Goal: Task Accomplishment & Management: Complete application form

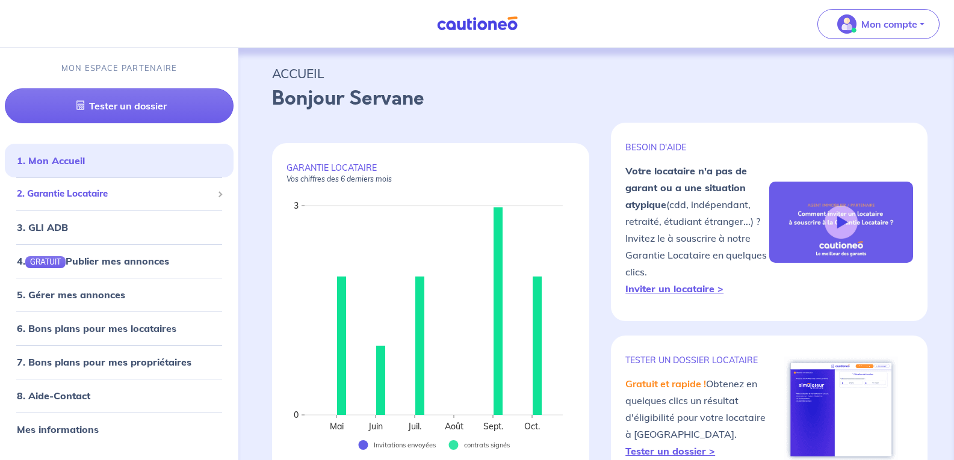
click at [58, 194] on span "2. Garantie Locataire" at bounding box center [115, 194] width 196 height 14
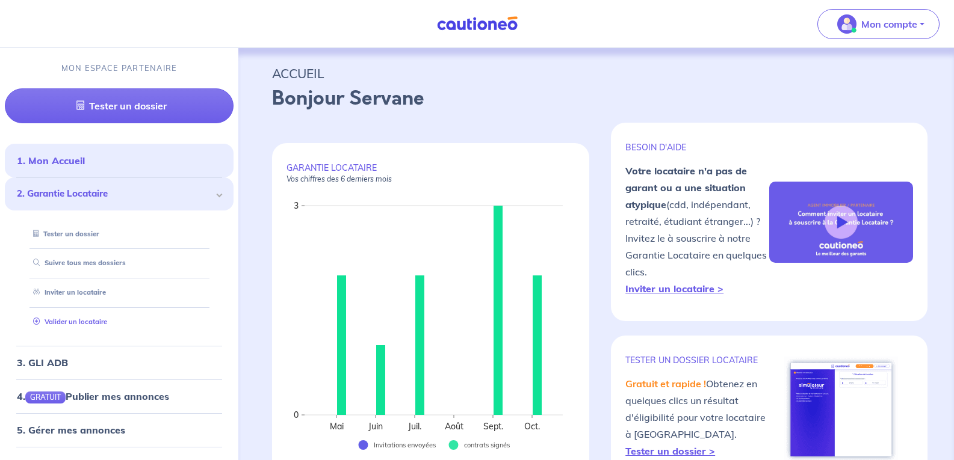
click at [67, 321] on link "Valider un locataire" at bounding box center [67, 322] width 79 height 8
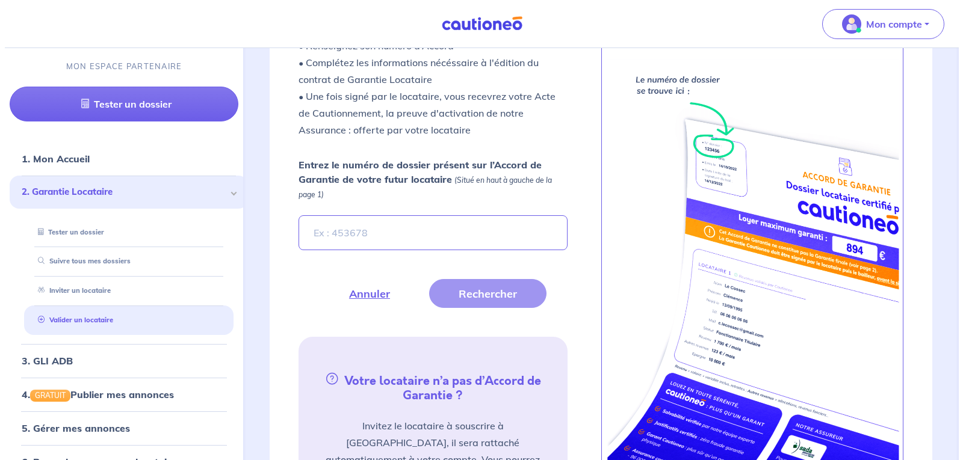
scroll to position [410, 0]
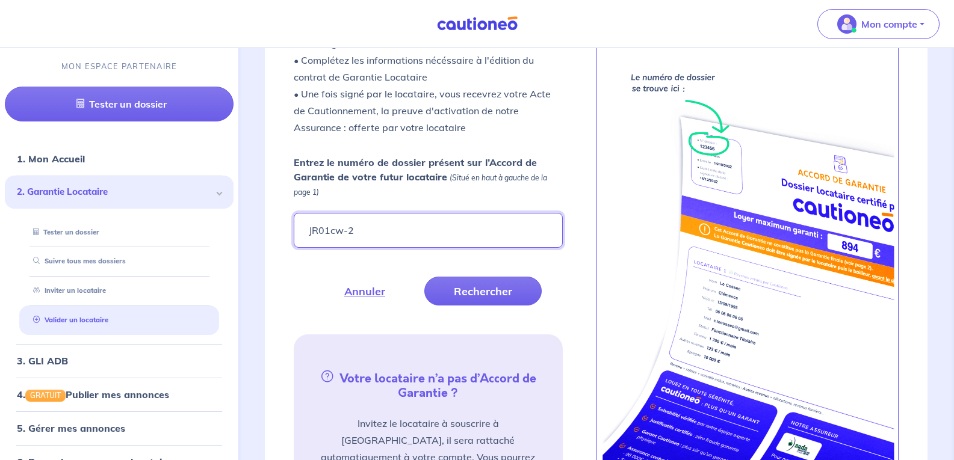
drag, startPoint x: 344, startPoint y: 231, endPoint x: 287, endPoint y: 232, distance: 56.6
click at [287, 232] on form "Entrez le numéro de dossier présent sur l’Accord de Garantie de votre futur loc…" at bounding box center [427, 230] width 283 height 150
type input "jr01CW-2"
click at [474, 286] on button "Rechercher" at bounding box center [482, 291] width 117 height 29
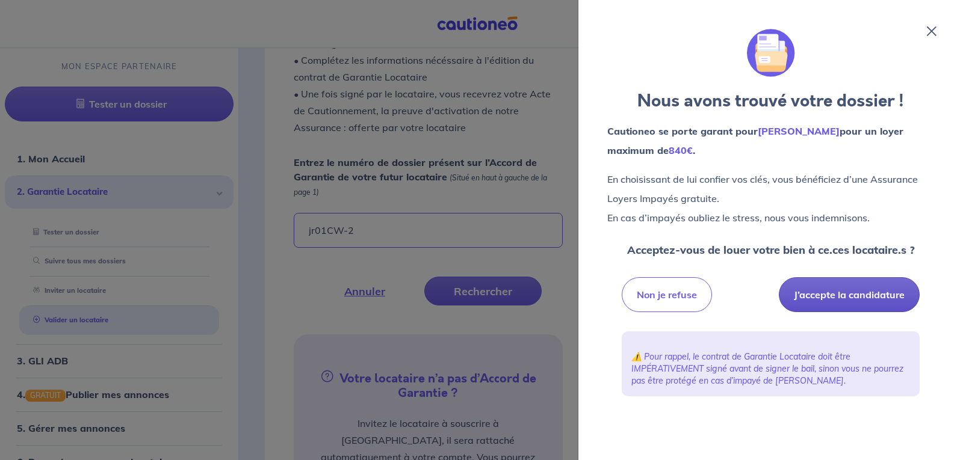
click at [840, 291] on button "J’accepte la candidature" at bounding box center [849, 294] width 141 height 35
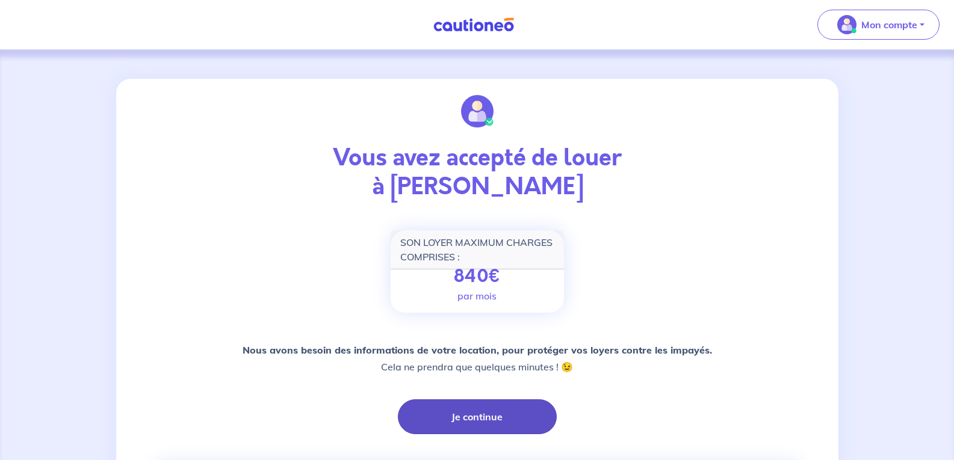
click at [477, 425] on button "Je continue" at bounding box center [477, 417] width 159 height 35
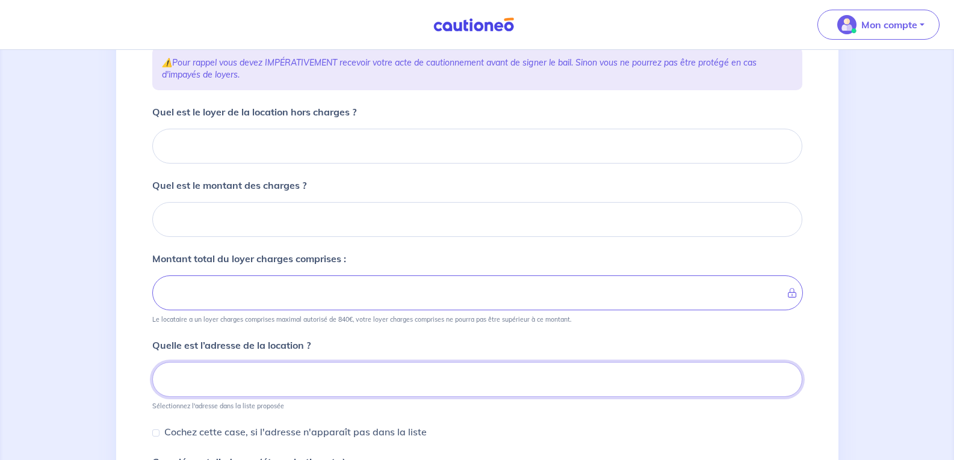
scroll to position [111, 0]
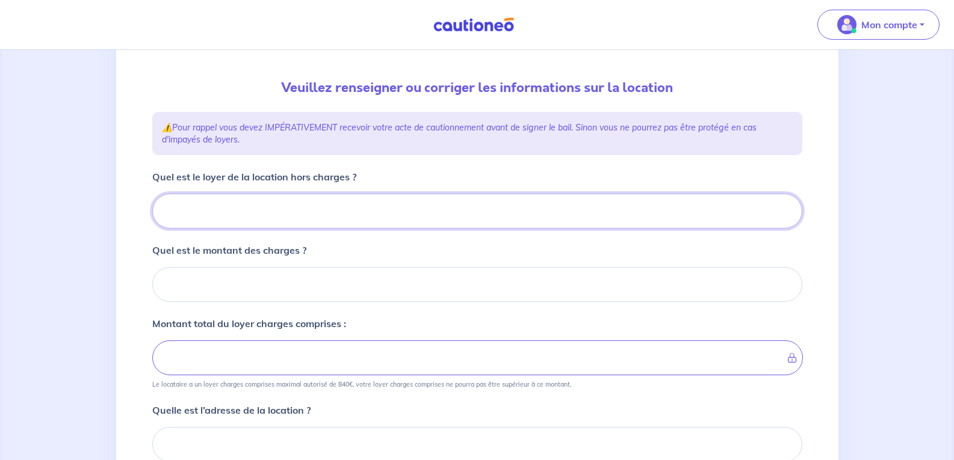
click at [272, 215] on input "Quel est le loyer de la location hors charges ?" at bounding box center [477, 211] width 650 height 35
type input "80"
type input "800"
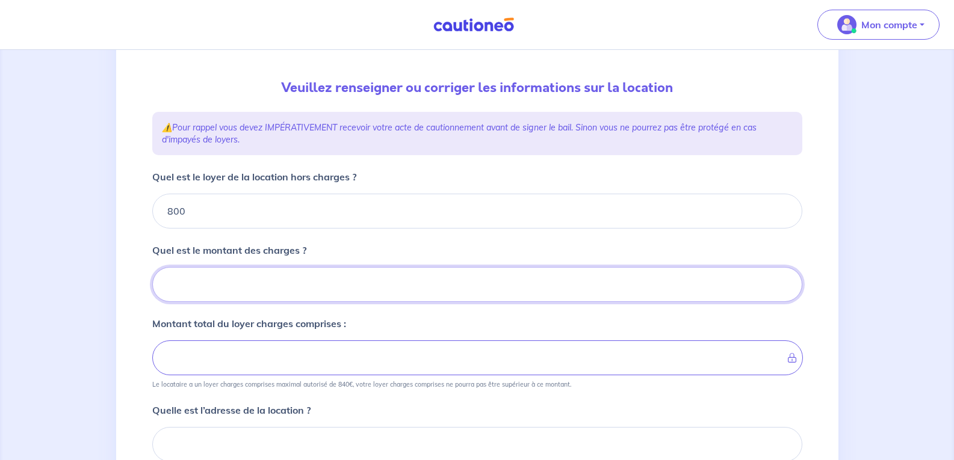
type input "0"
type input "800"
type input "0"
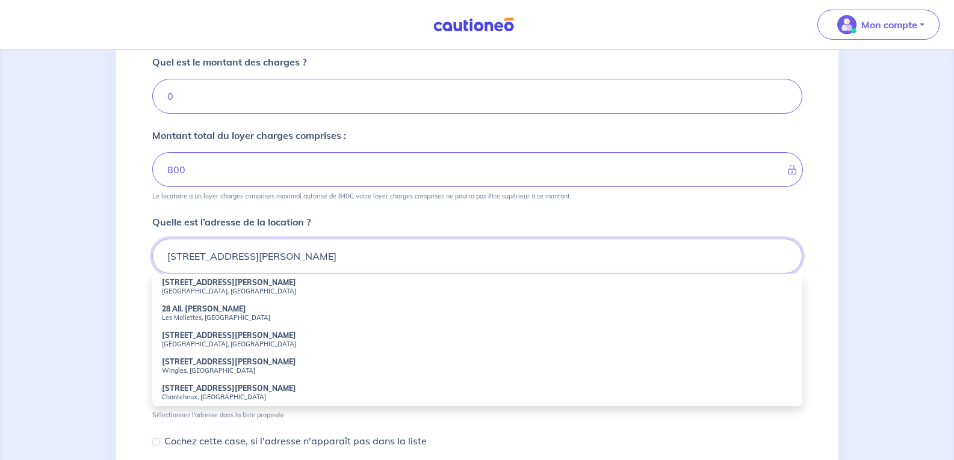
scroll to position [323, 0]
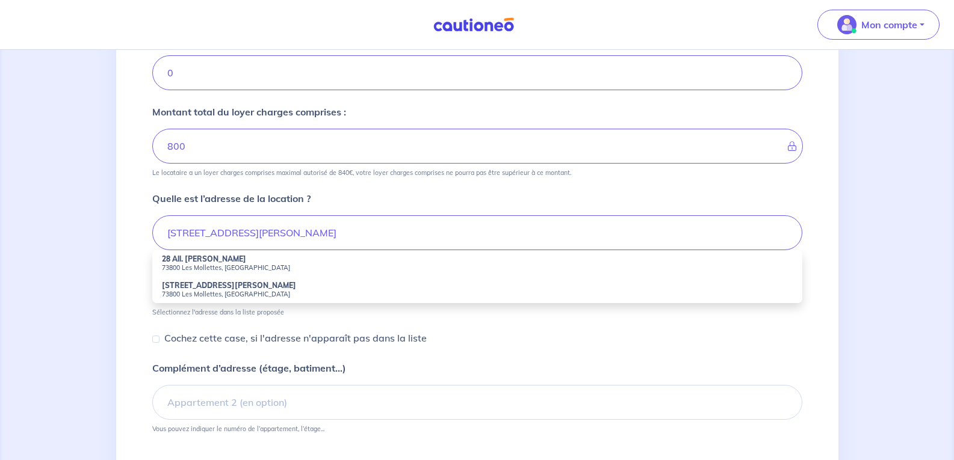
click at [196, 258] on strong "28 All. Albert Camus" at bounding box center [204, 259] width 84 height 9
type input "28 All. Albert Camus, 73800 Les Mollettes, France"
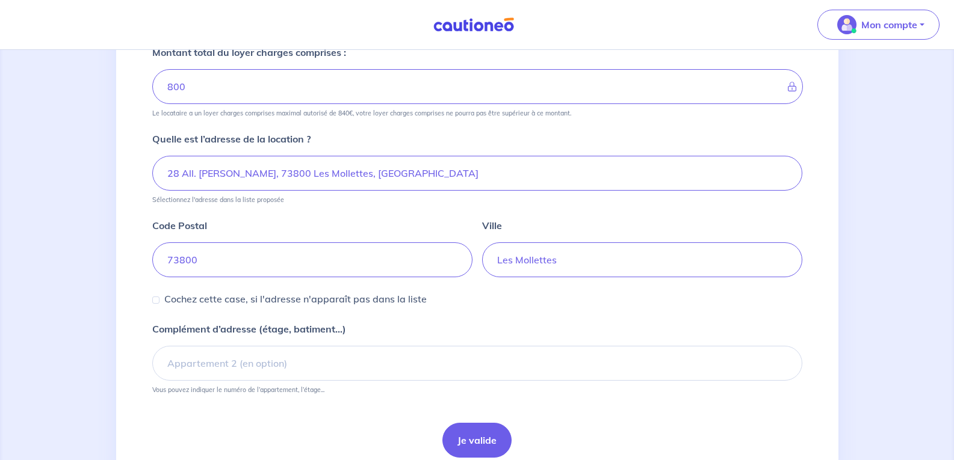
scroll to position [383, 0]
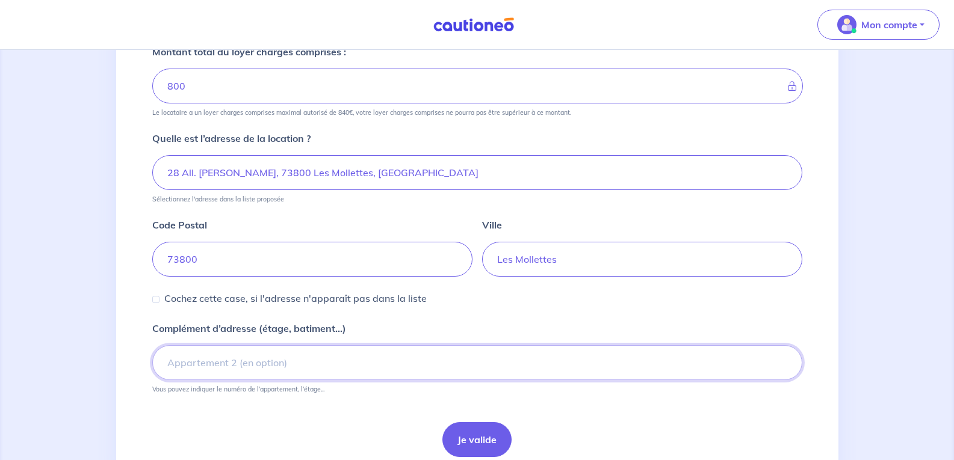
click at [193, 361] on input "Complément d’adresse (étage, batiment...)" at bounding box center [477, 362] width 650 height 35
type input "Appartement 2"
click at [473, 440] on button "Je valide" at bounding box center [476, 439] width 69 height 35
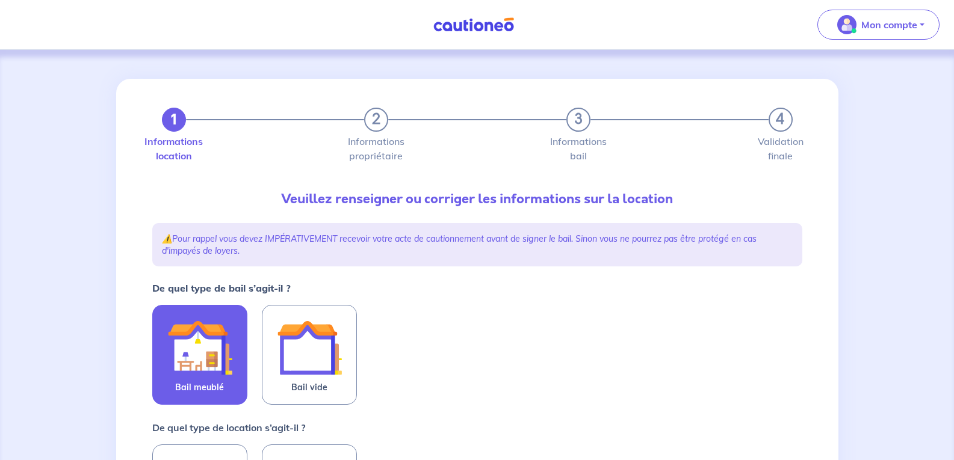
click at [177, 362] on img at bounding box center [199, 347] width 65 height 65
click at [0, 0] on input "Bail meublé" at bounding box center [0, 0] width 0 height 0
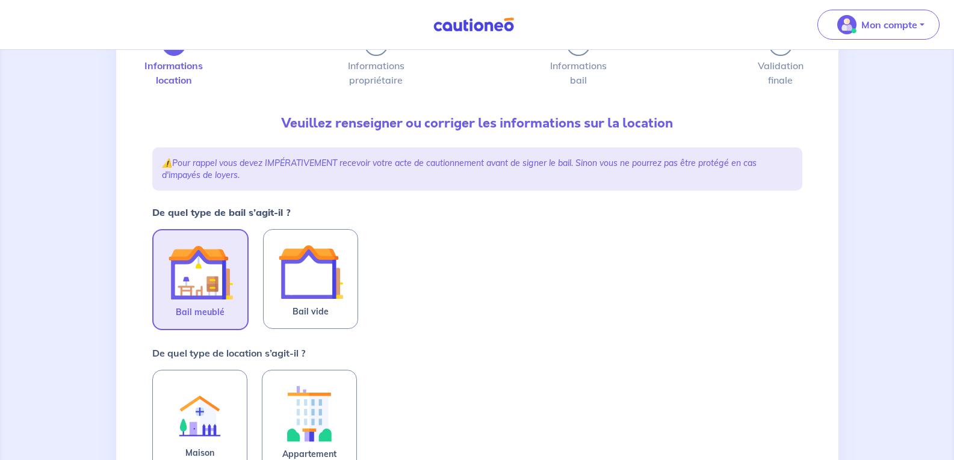
scroll to position [223, 0]
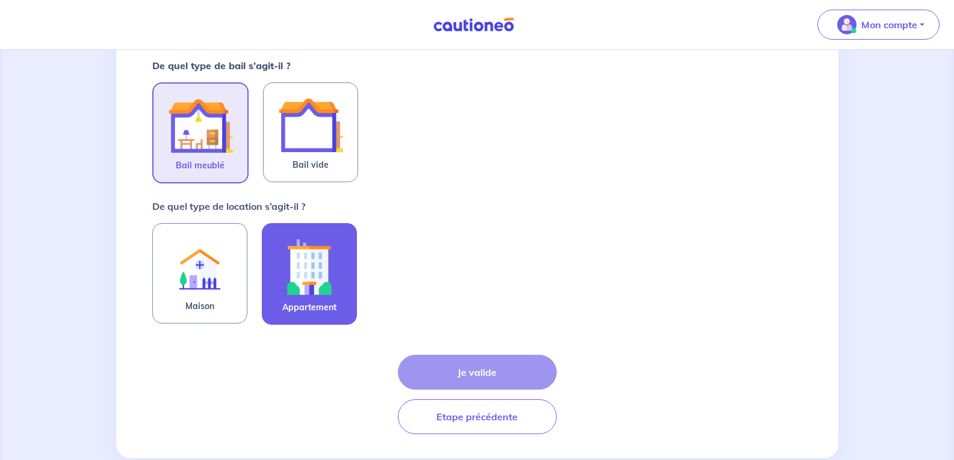
click at [297, 274] on img at bounding box center [309, 267] width 65 height 67
click at [0, 0] on input "Appartement" at bounding box center [0, 0] width 0 height 0
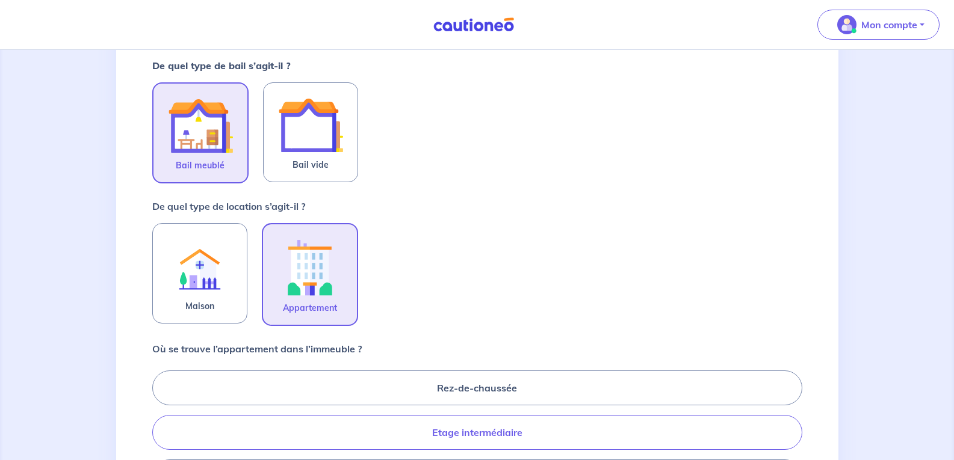
click at [471, 436] on label "Etage intermédiaire" at bounding box center [477, 432] width 650 height 35
click at [160, 436] on input "Etage intermédiaire" at bounding box center [156, 433] width 8 height 8
radio input "true"
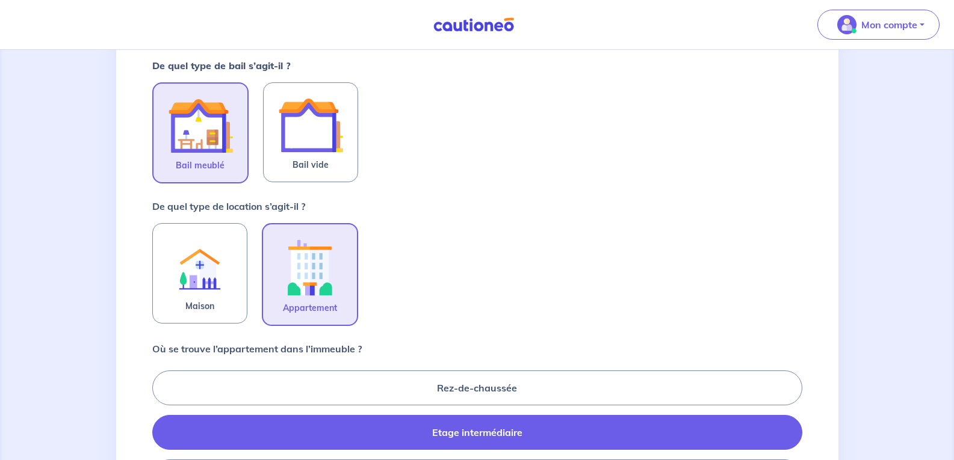
click at [471, 436] on label "Etage intermédiaire" at bounding box center [477, 432] width 650 height 35
click at [160, 436] on input "Etage intermédiaire" at bounding box center [156, 433] width 8 height 8
click at [460, 399] on label "Rez-de-chaussée" at bounding box center [477, 388] width 650 height 35
click at [160, 429] on input "Rez-de-chaussée" at bounding box center [156, 433] width 8 height 8
radio input "true"
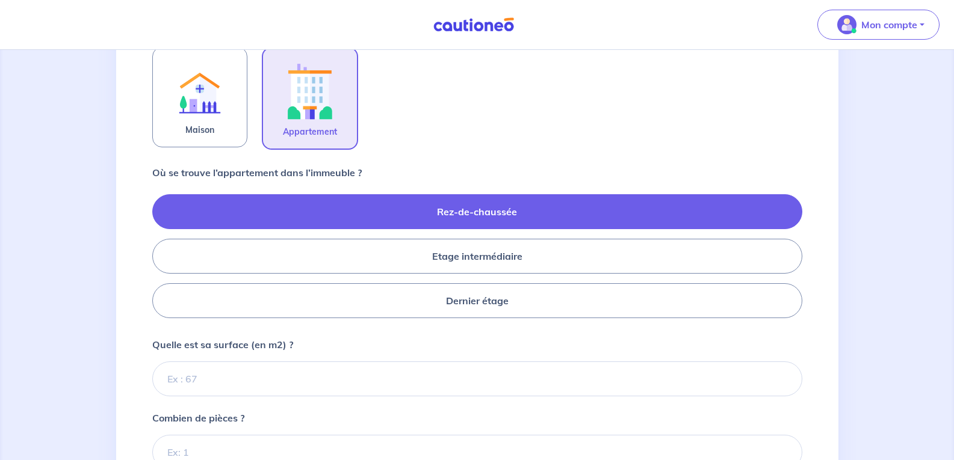
scroll to position [475, 0]
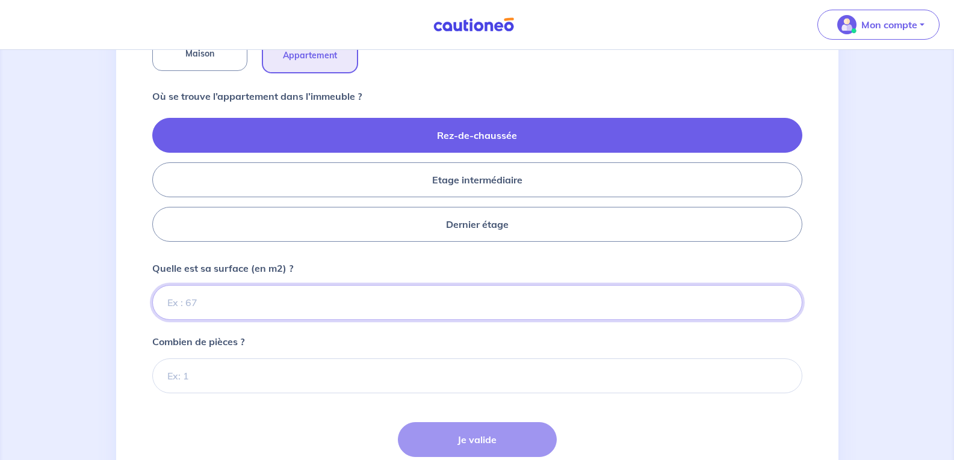
click at [294, 303] on input "Quelle est sa surface (en m2) ?" at bounding box center [477, 302] width 650 height 35
type input "51"
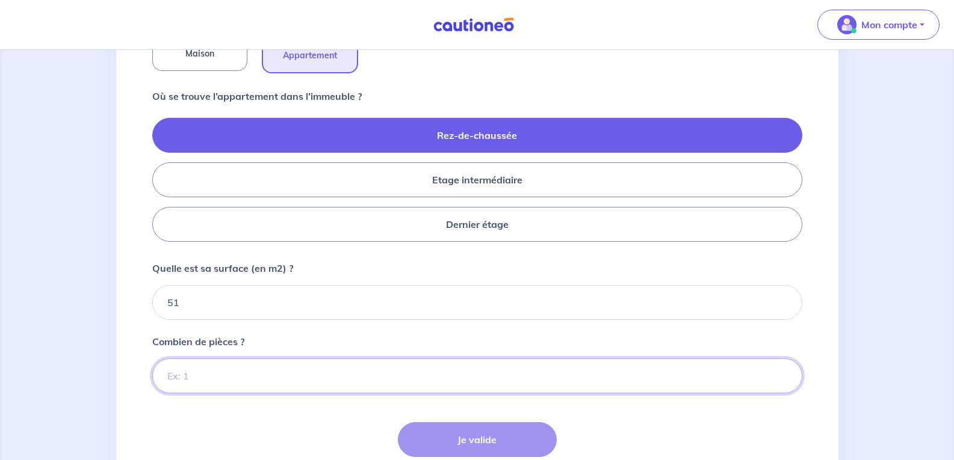
click at [175, 377] on input "Combien de pièces ?" at bounding box center [477, 376] width 650 height 35
type input "2"
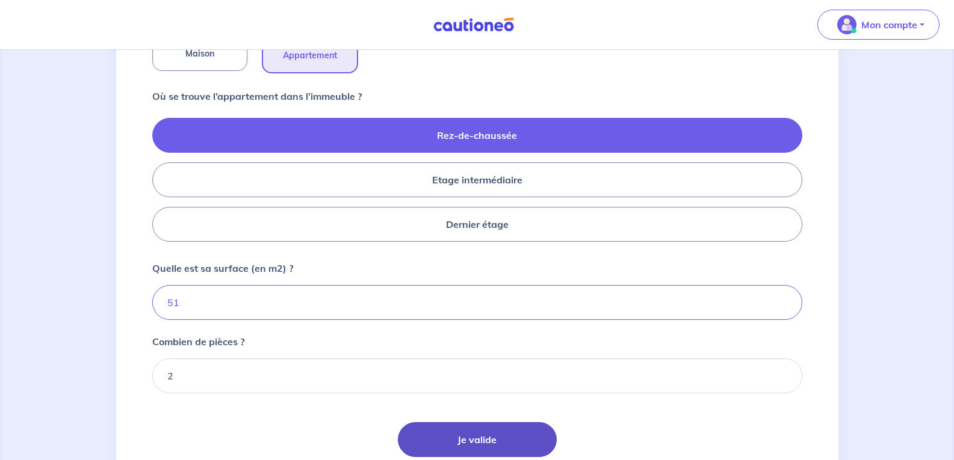
click at [477, 434] on button "Je valide" at bounding box center [477, 439] width 159 height 35
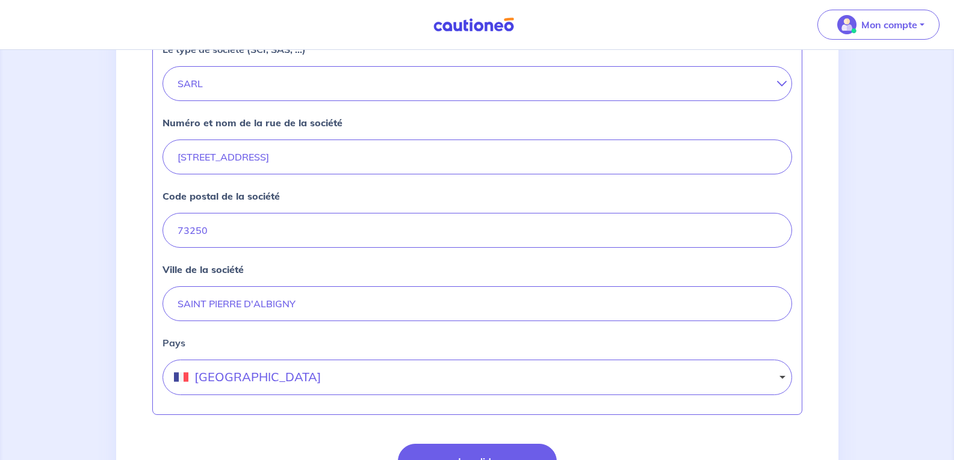
scroll to position [503, 0]
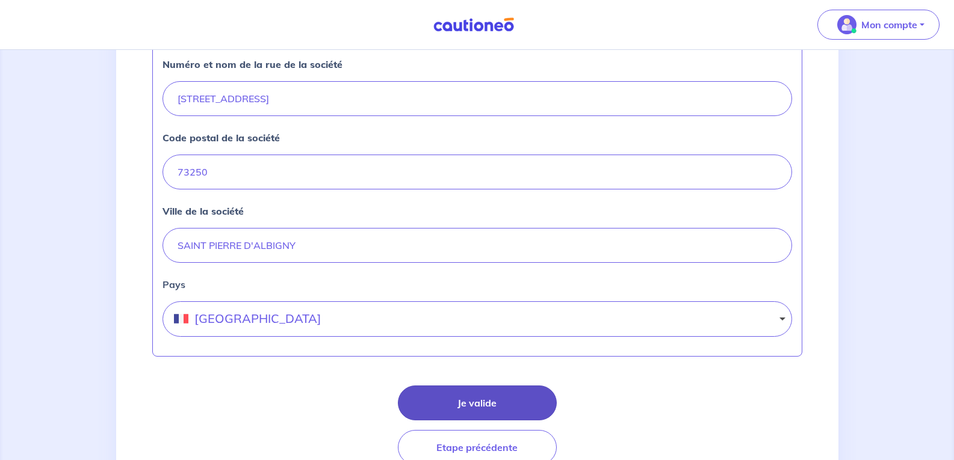
click at [453, 398] on button "Je valide" at bounding box center [477, 403] width 159 height 35
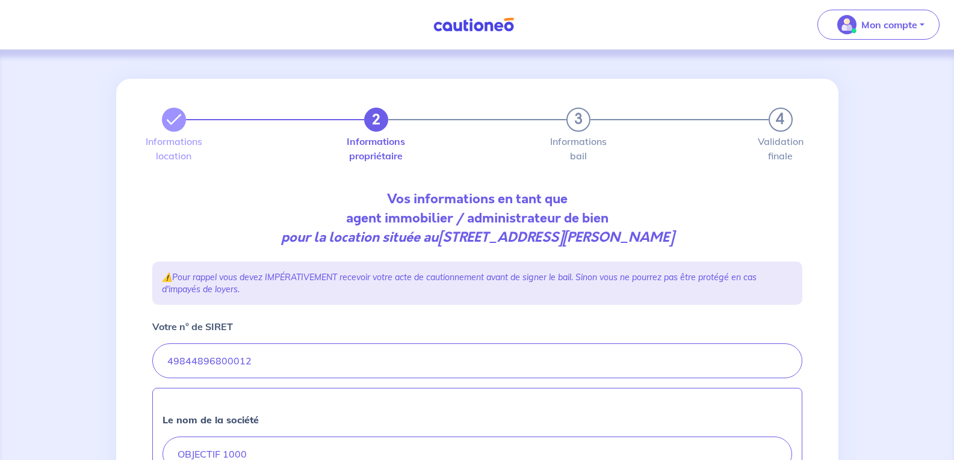
select select "FR"
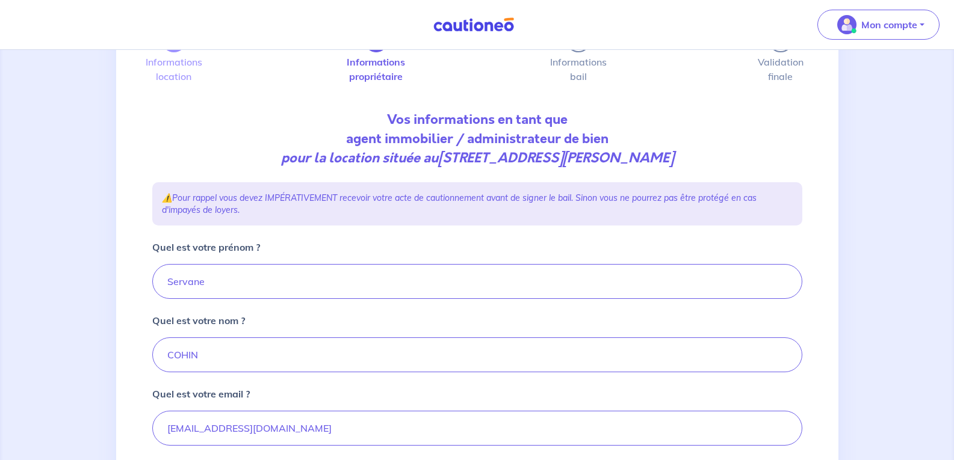
scroll to position [300, 0]
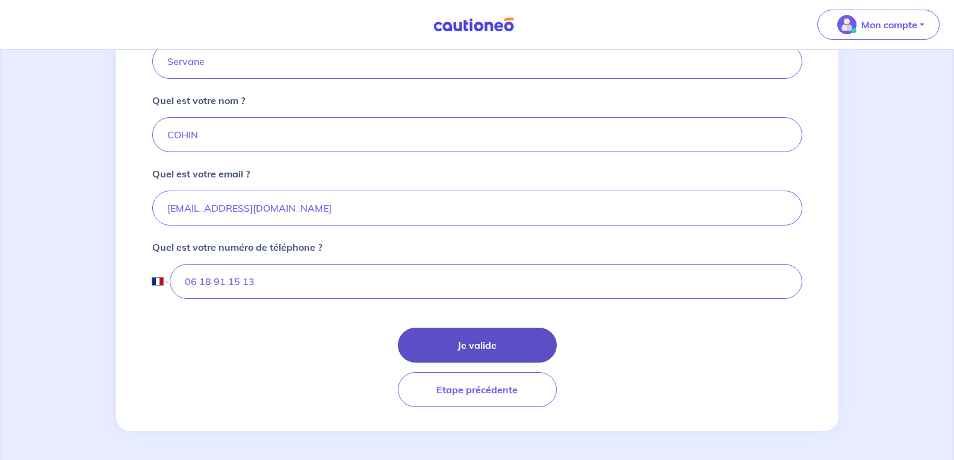
click at [462, 345] on button "Je valide" at bounding box center [477, 345] width 159 height 35
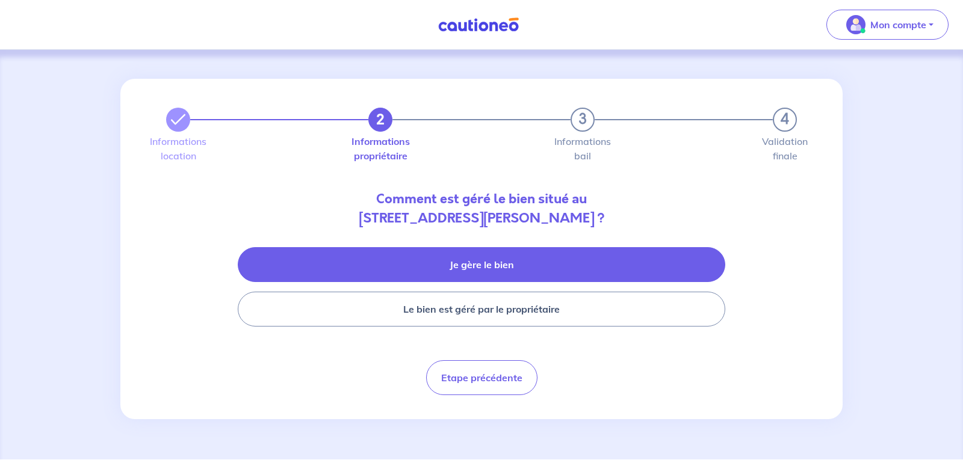
click at [489, 253] on button "Je gère le bien" at bounding box center [481, 264] width 487 height 35
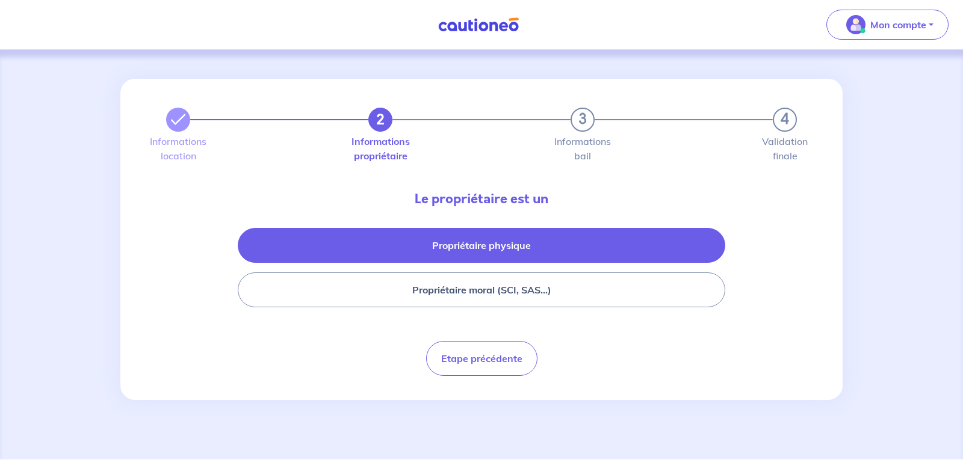
click at [484, 249] on button "Propriétaire physique" at bounding box center [481, 245] width 487 height 35
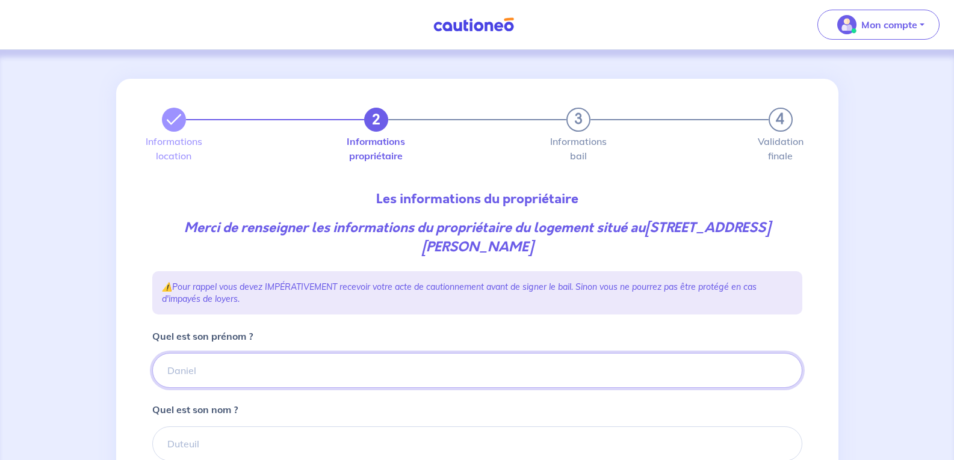
click at [244, 371] on input "Quel est son prénom ?" at bounding box center [477, 370] width 650 height 35
type input "Alexandre"
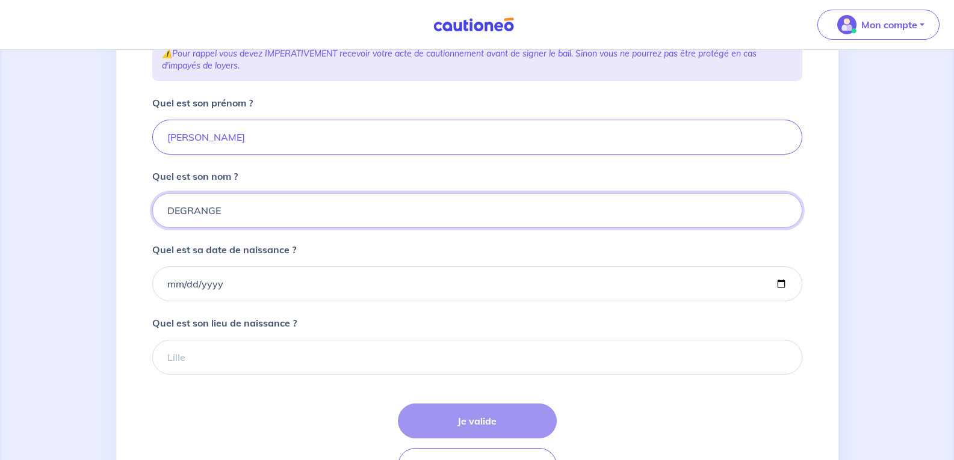
scroll to position [247, 0]
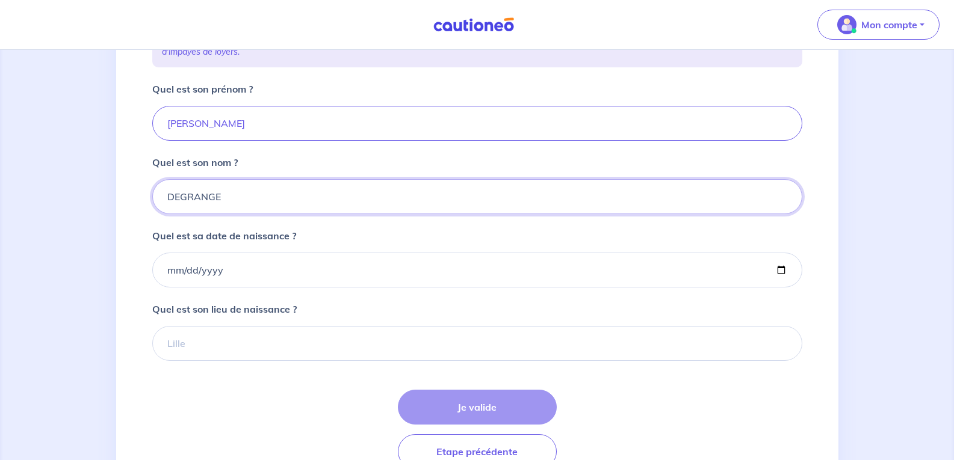
type input "DEGRANGE"
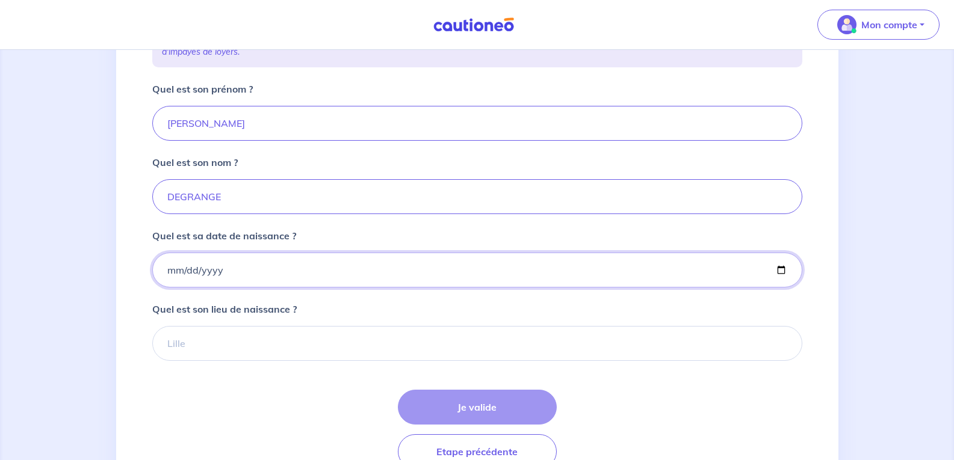
click at [171, 267] on input "Quel est sa date de naissance ?" at bounding box center [477, 270] width 650 height 35
type input "1999-10-13"
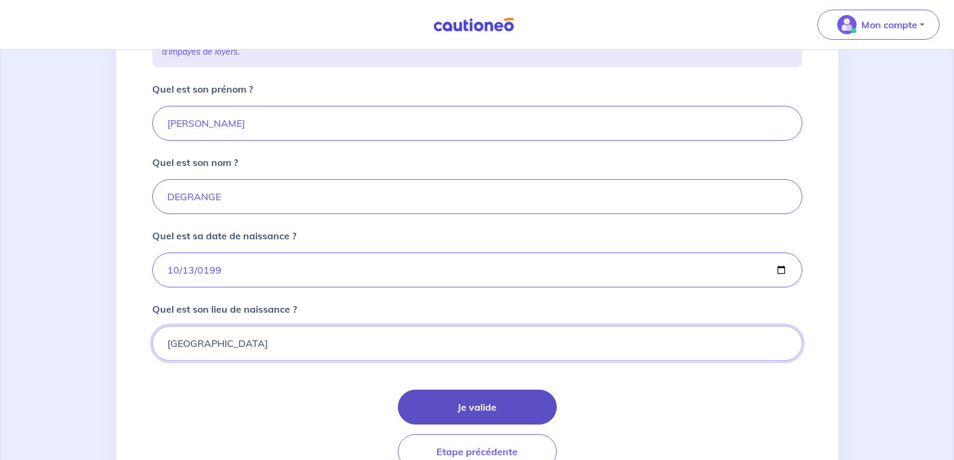
type input "Chambéry"
click at [459, 413] on button "Je valide" at bounding box center [477, 407] width 159 height 35
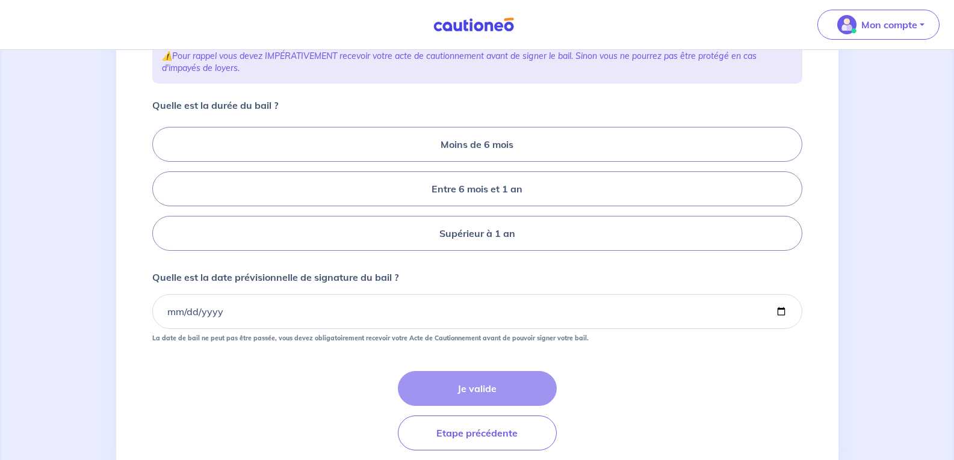
scroll to position [231, 0]
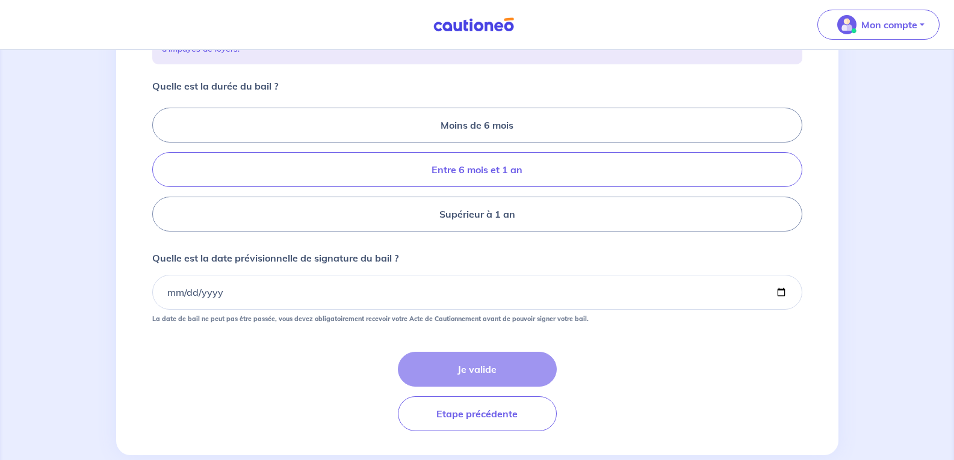
click at [471, 185] on label "Entre 6 mois et 1 an" at bounding box center [477, 169] width 650 height 35
click at [160, 174] on input "Entre 6 mois et 1 an" at bounding box center [156, 170] width 8 height 8
radio input "true"
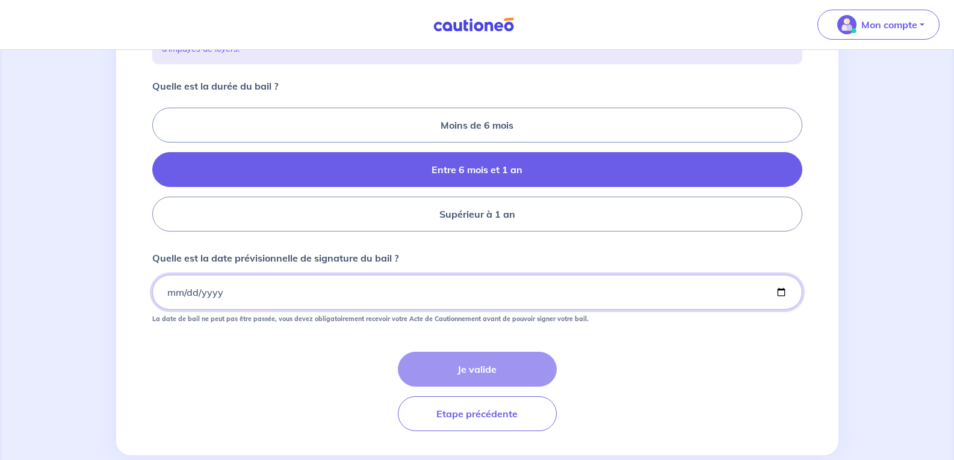
click at [277, 310] on input "Quelle est la date prévisionnelle de signature du bail ?" at bounding box center [477, 292] width 650 height 35
click at [781, 310] on input "Quelle est la date prévisionnelle de signature du bail ?" at bounding box center [477, 292] width 650 height 35
type input "2025-10-15"
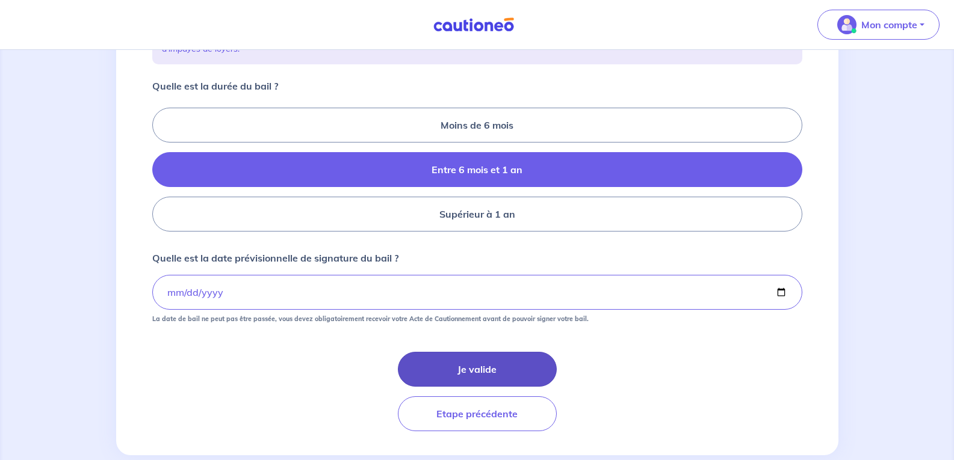
click at [470, 387] on button "Je valide" at bounding box center [477, 369] width 159 height 35
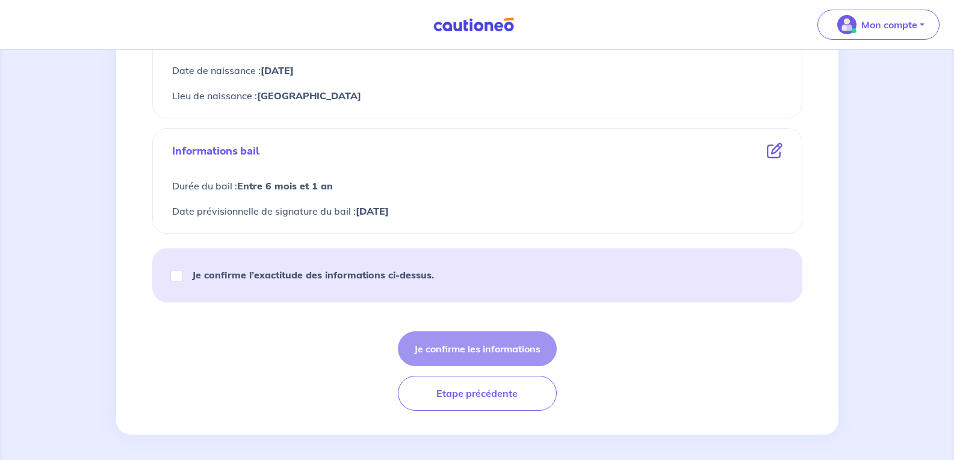
scroll to position [549, 0]
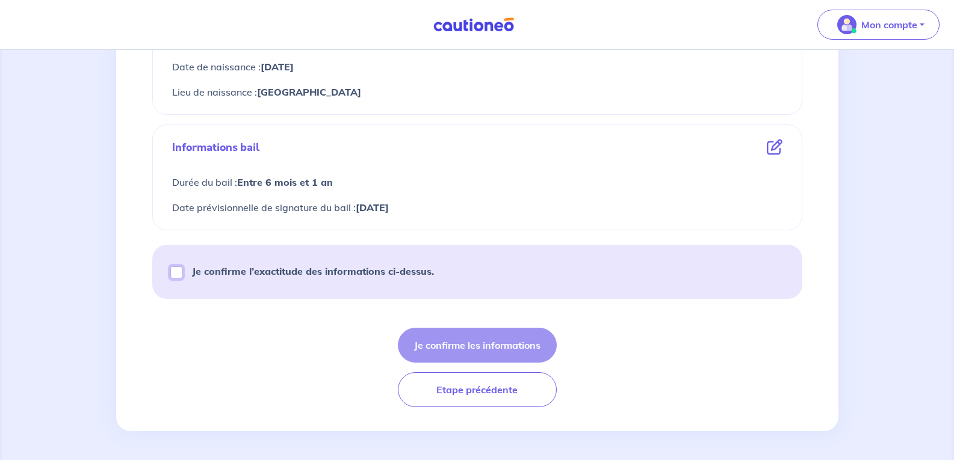
click at [173, 276] on input "Je confirme l’exactitude des informations ci-dessus." at bounding box center [176, 273] width 12 height 12
checkbox input "true"
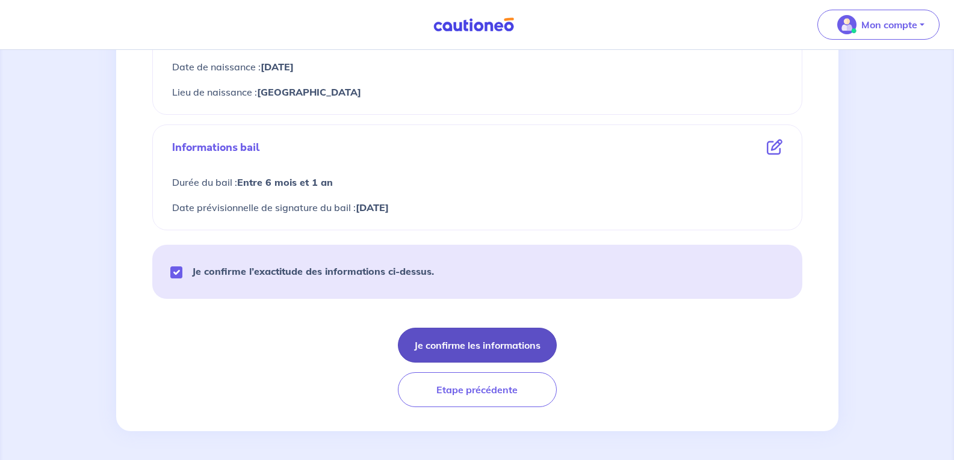
click at [480, 342] on button "Je confirme les informations" at bounding box center [477, 345] width 159 height 35
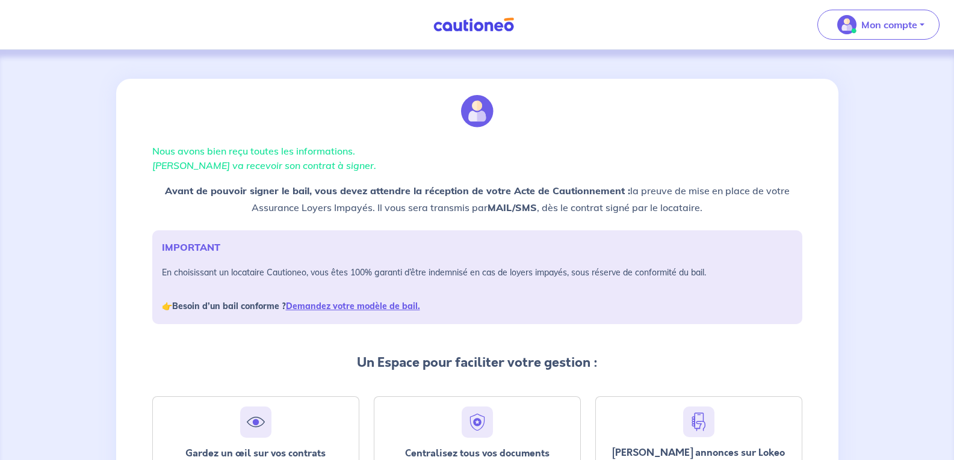
scroll to position [166, 0]
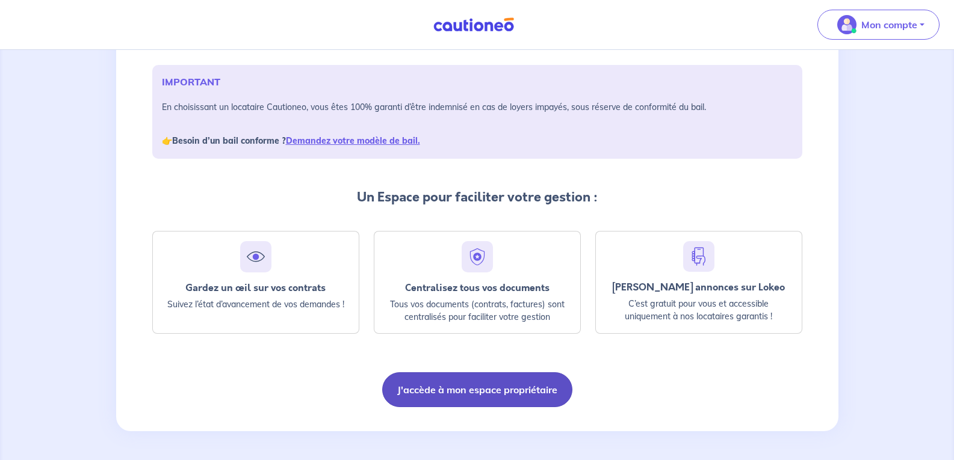
click at [500, 399] on button "J'accède à mon espace propriétaire" at bounding box center [477, 390] width 190 height 35
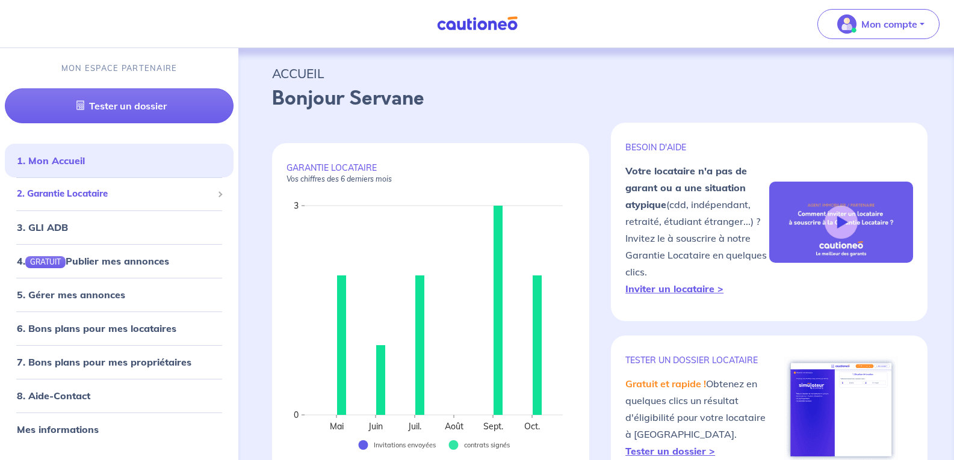
click at [81, 190] on span "2. Garantie Locataire" at bounding box center [115, 194] width 196 height 14
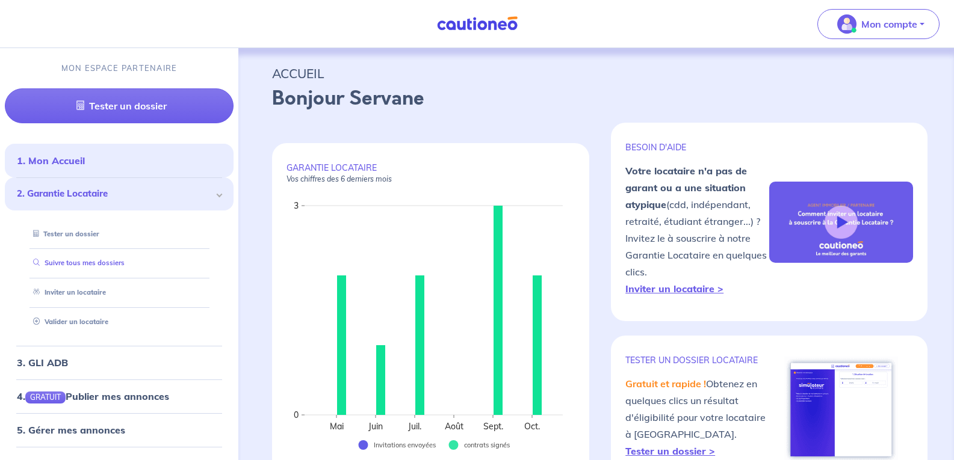
click at [78, 262] on link "Suivre tous mes dossiers" at bounding box center [76, 263] width 96 height 8
